Goal: Navigation & Orientation: Find specific page/section

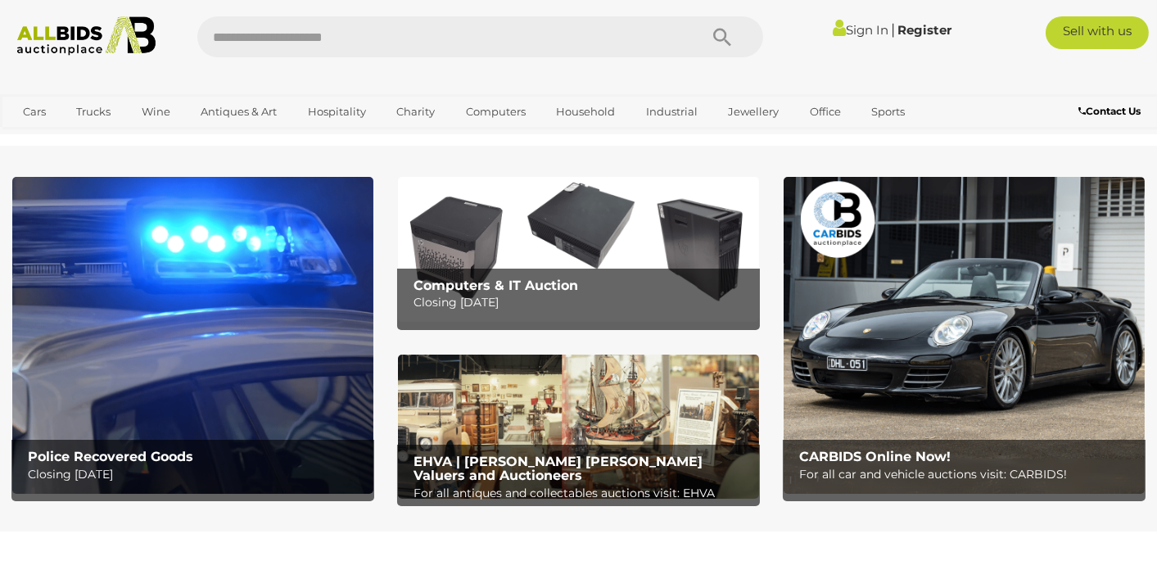
click at [846, 29] on link "Sign In" at bounding box center [861, 30] width 56 height 16
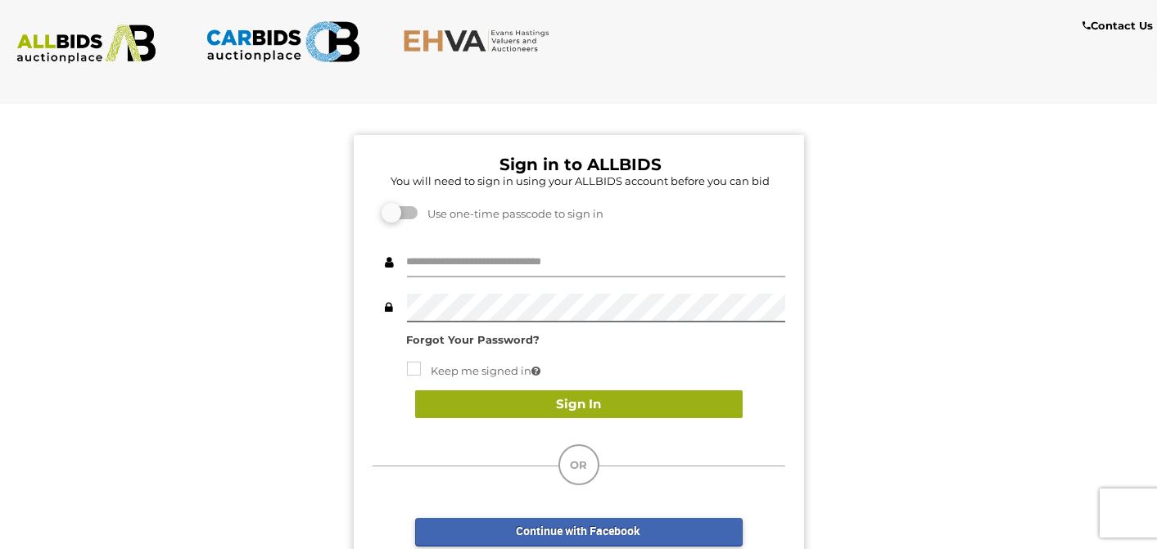
type input "**********"
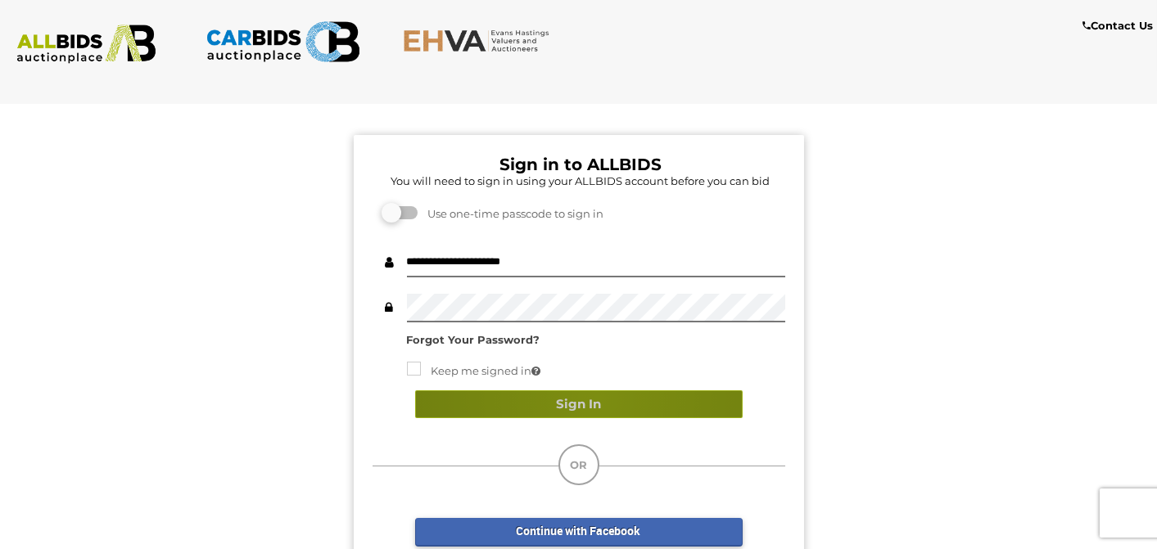
click at [597, 398] on button "Sign In" at bounding box center [578, 404] width 327 height 29
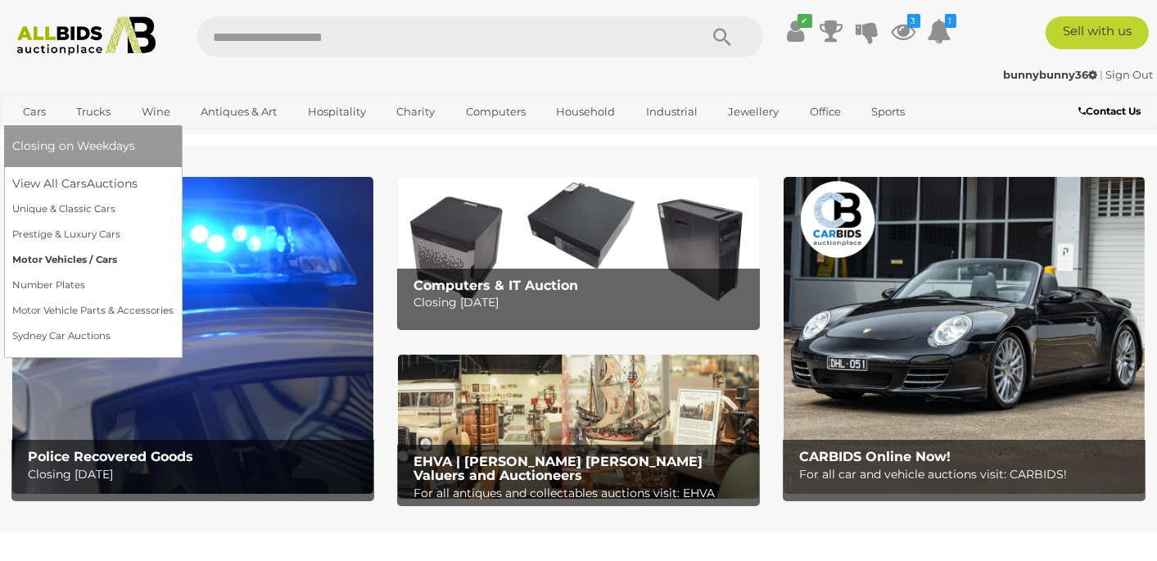
click at [70, 259] on link "Motor Vehicles / Cars" at bounding box center [92, 259] width 161 height 25
